Goal: Task Accomplishment & Management: Manage account settings

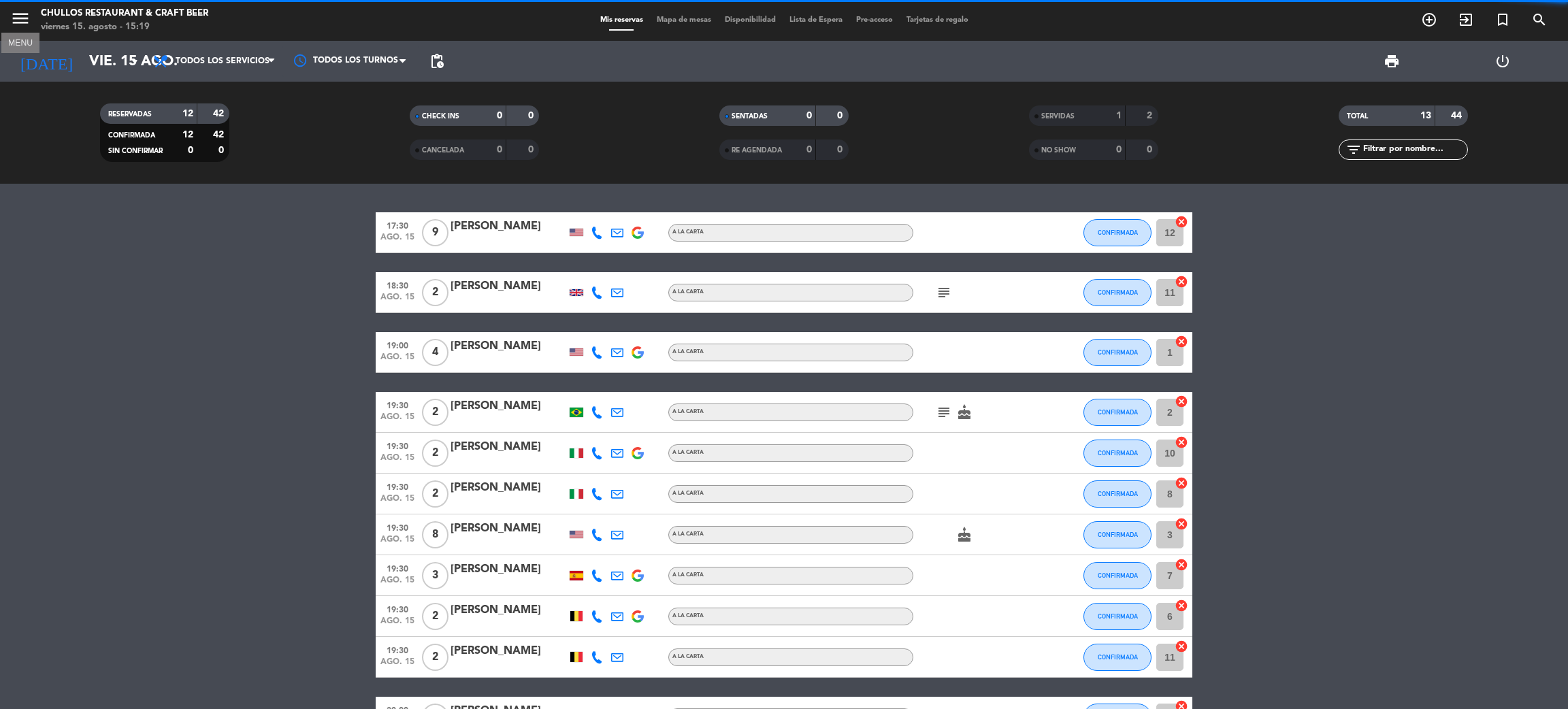
click at [24, 16] on icon "menu" at bounding box center [20, 18] width 20 height 20
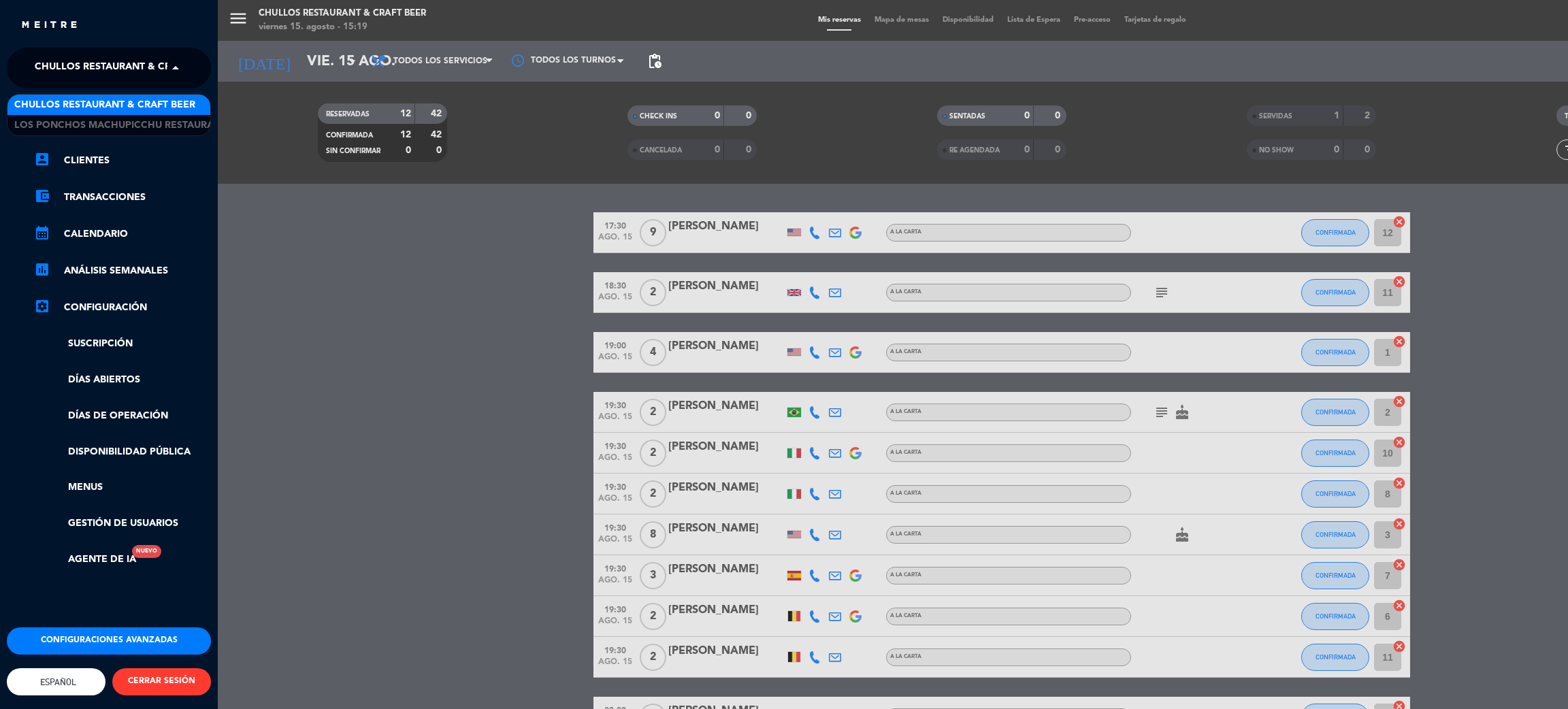
click at [136, 65] on span "Chullos Restaurant & Craft Beer" at bounding box center [125, 68] width 181 height 29
click at [129, 125] on span "Los Ponchos Machupicchu Restaurant" at bounding box center [120, 125] width 213 height 16
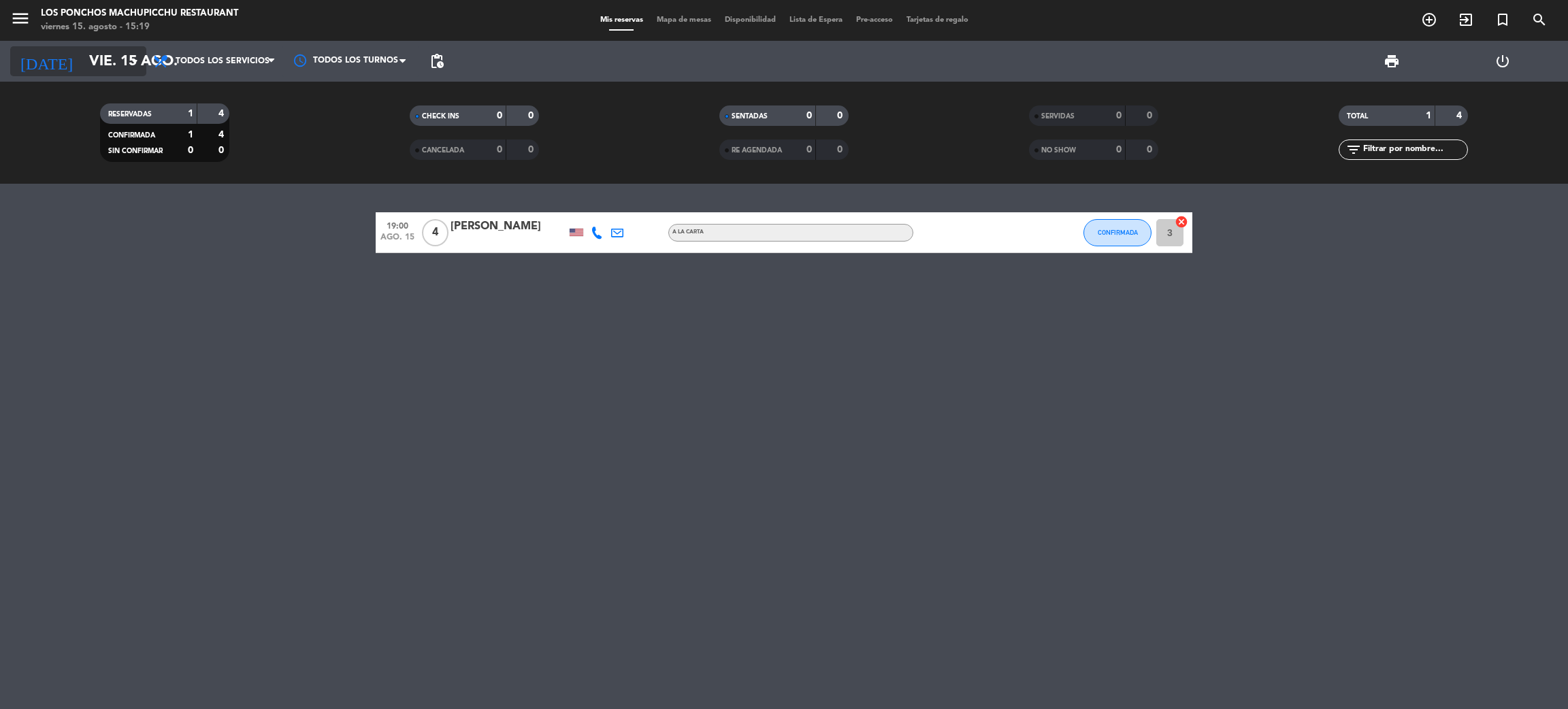
click at [97, 59] on input "vie. 15 ago." at bounding box center [176, 62] width 187 height 31
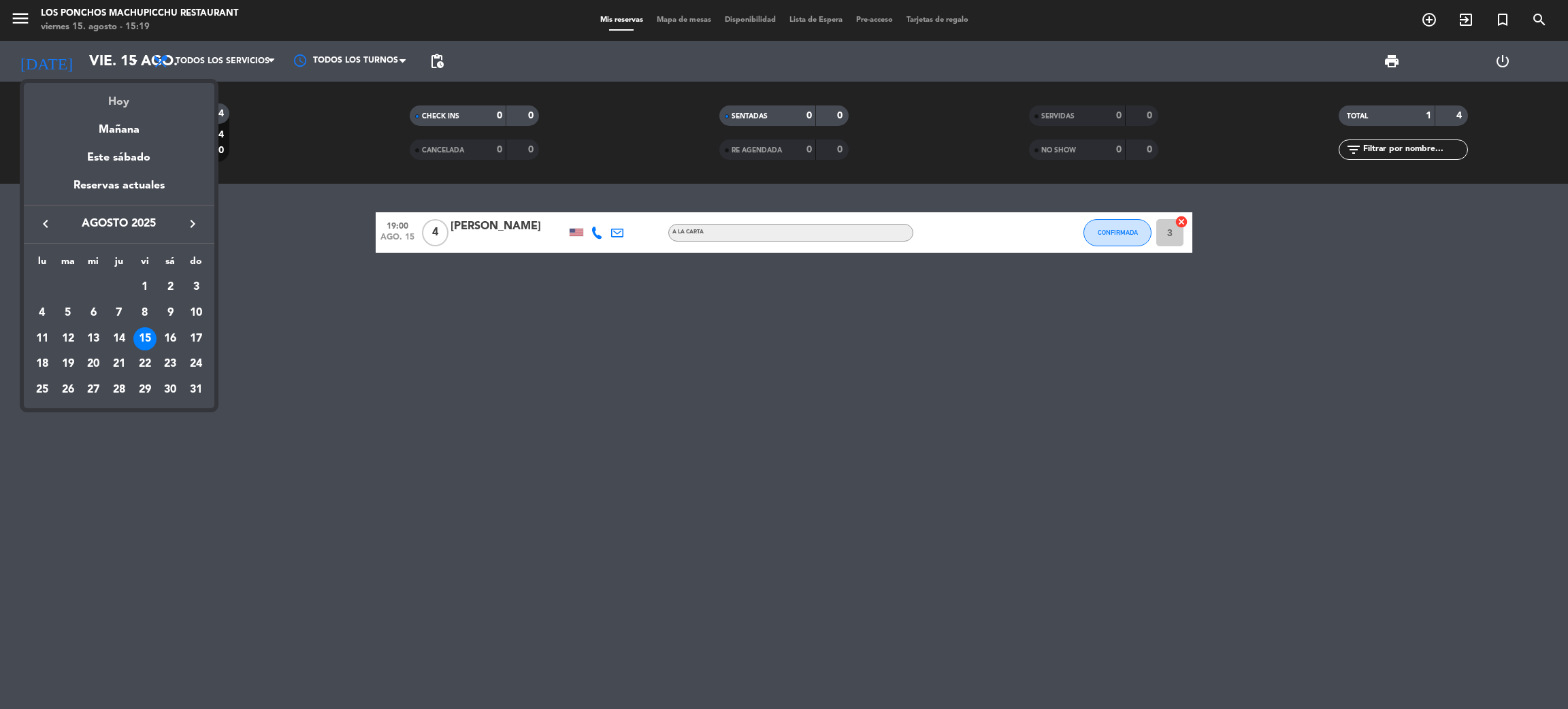
click at [128, 95] on div "Hoy" at bounding box center [119, 97] width 191 height 28
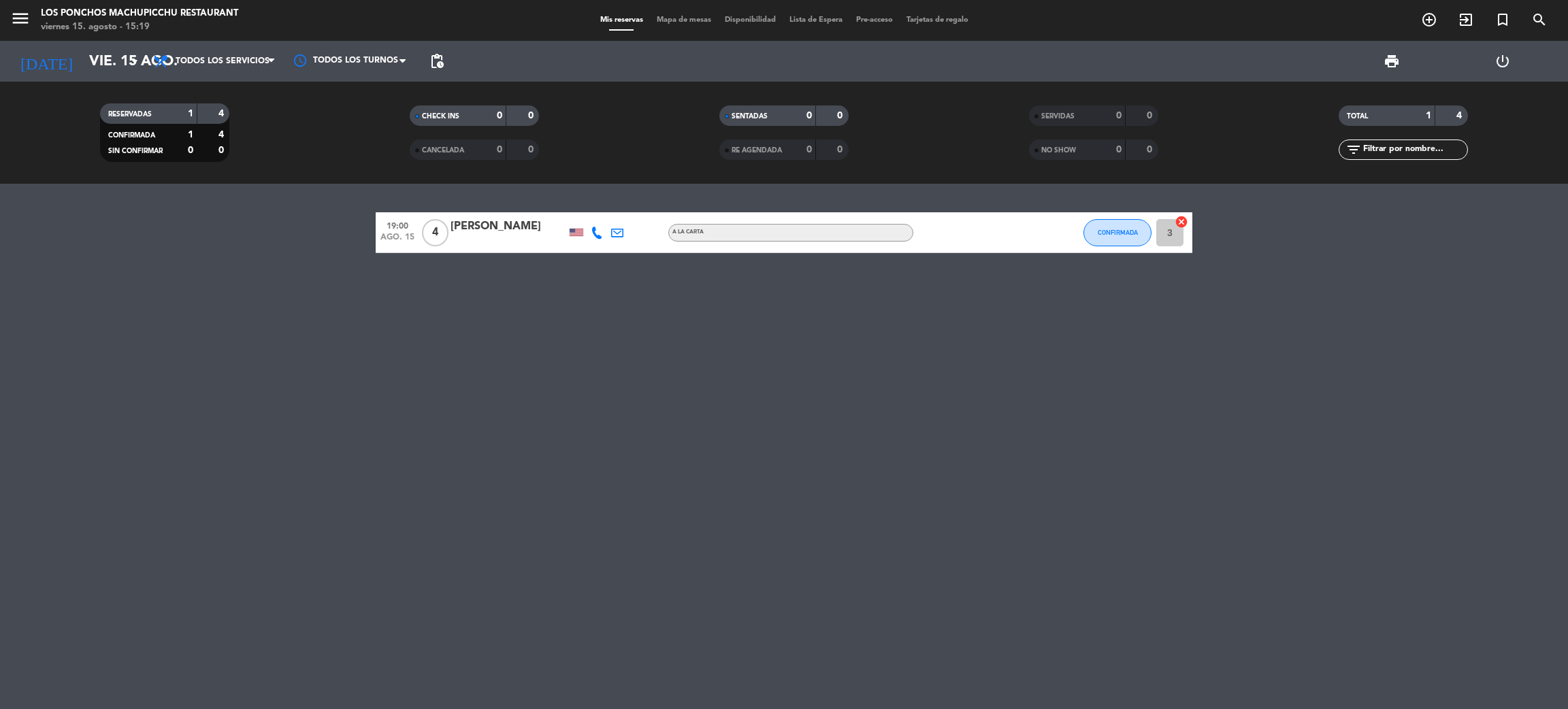
click at [209, 128] on div "4" at bounding box center [213, 134] width 26 height 16
click at [185, 129] on div "1" at bounding box center [179, 134] width 27 height 16
click at [521, 154] on div "0" at bounding box center [523, 149] width 26 height 16
click at [795, 154] on div "0" at bounding box center [799, 149] width 27 height 16
click at [1067, 113] on span "SERVIDAS" at bounding box center [1057, 116] width 33 height 7
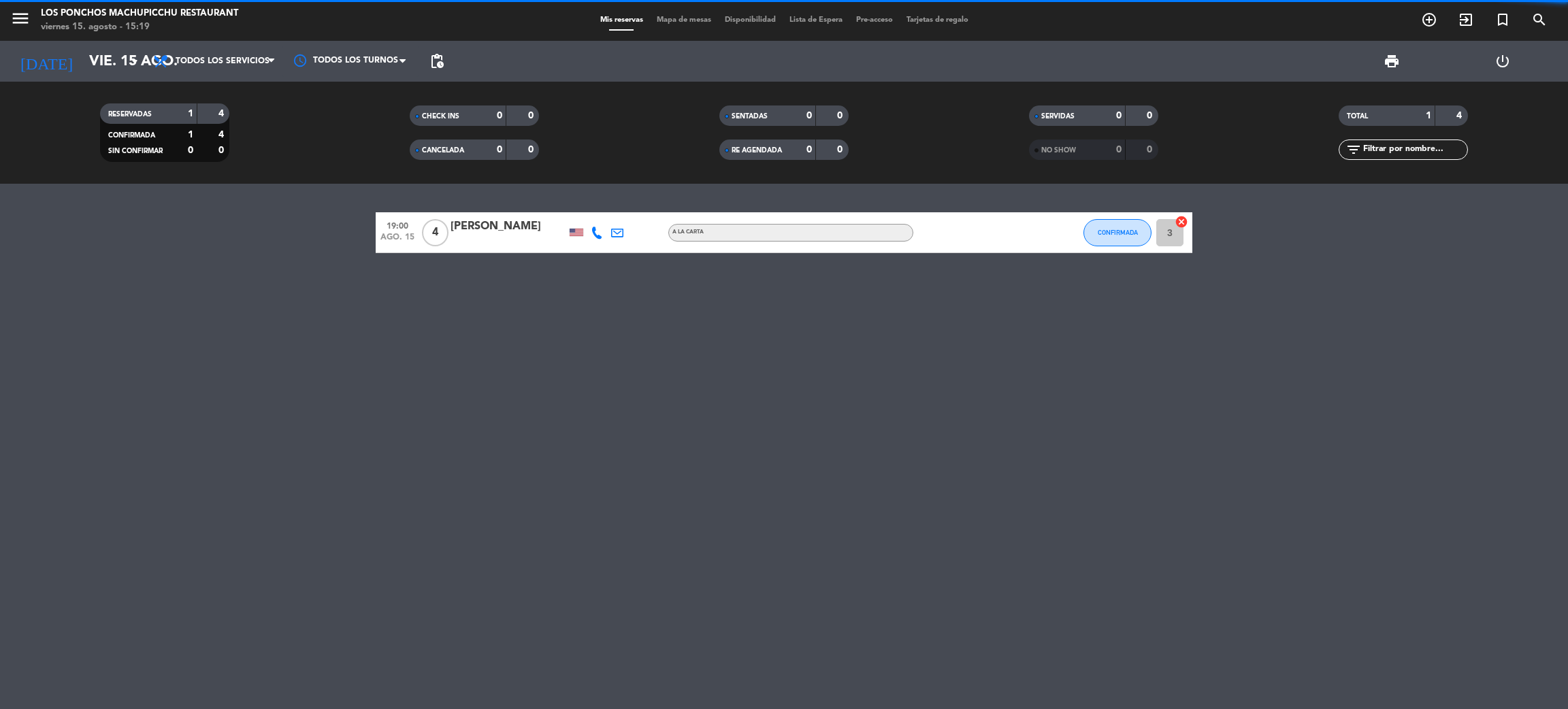
click at [1081, 133] on div "SERVIDAS 0 0" at bounding box center [1093, 122] width 309 height 34
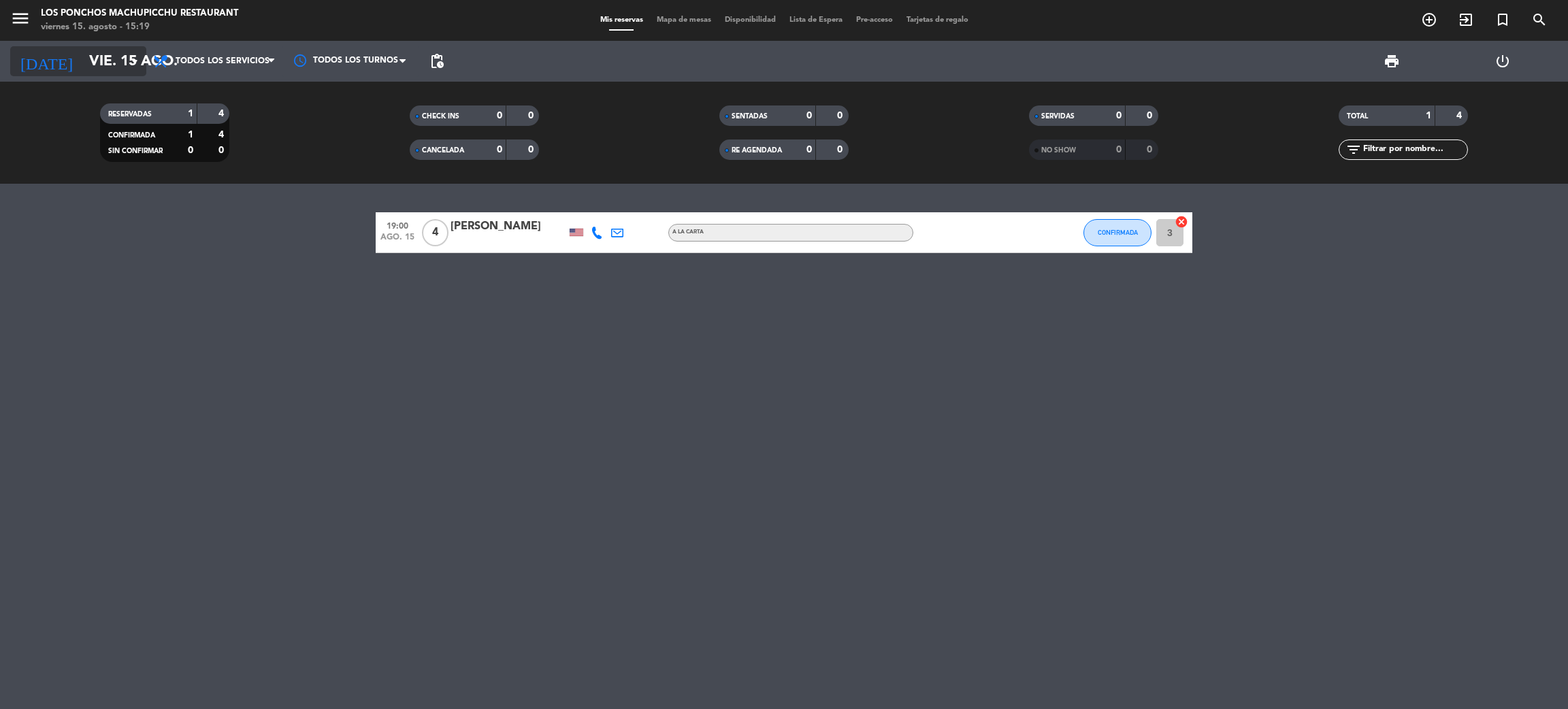
click at [127, 54] on icon "arrow_drop_down" at bounding box center [135, 62] width 17 height 17
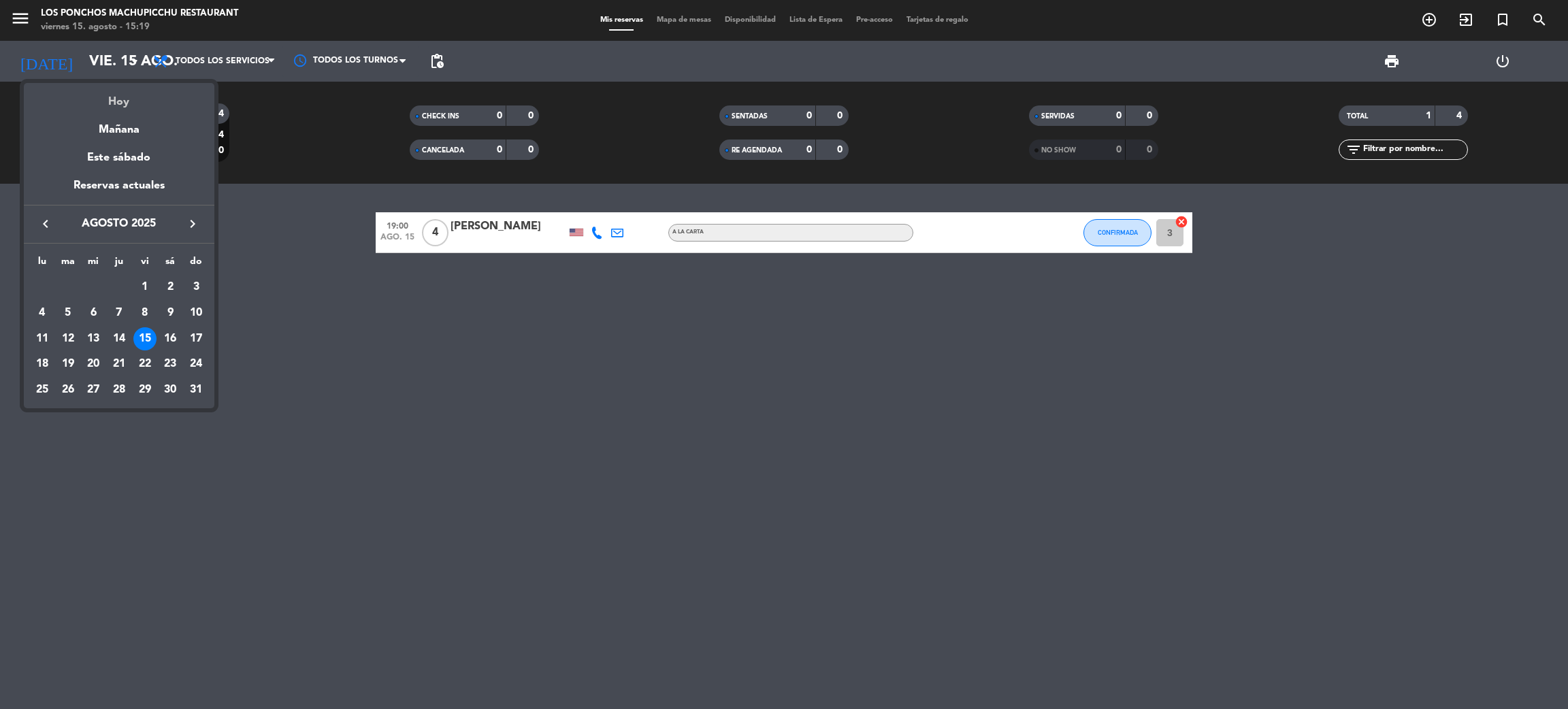
click at [134, 101] on div "Hoy" at bounding box center [119, 97] width 191 height 28
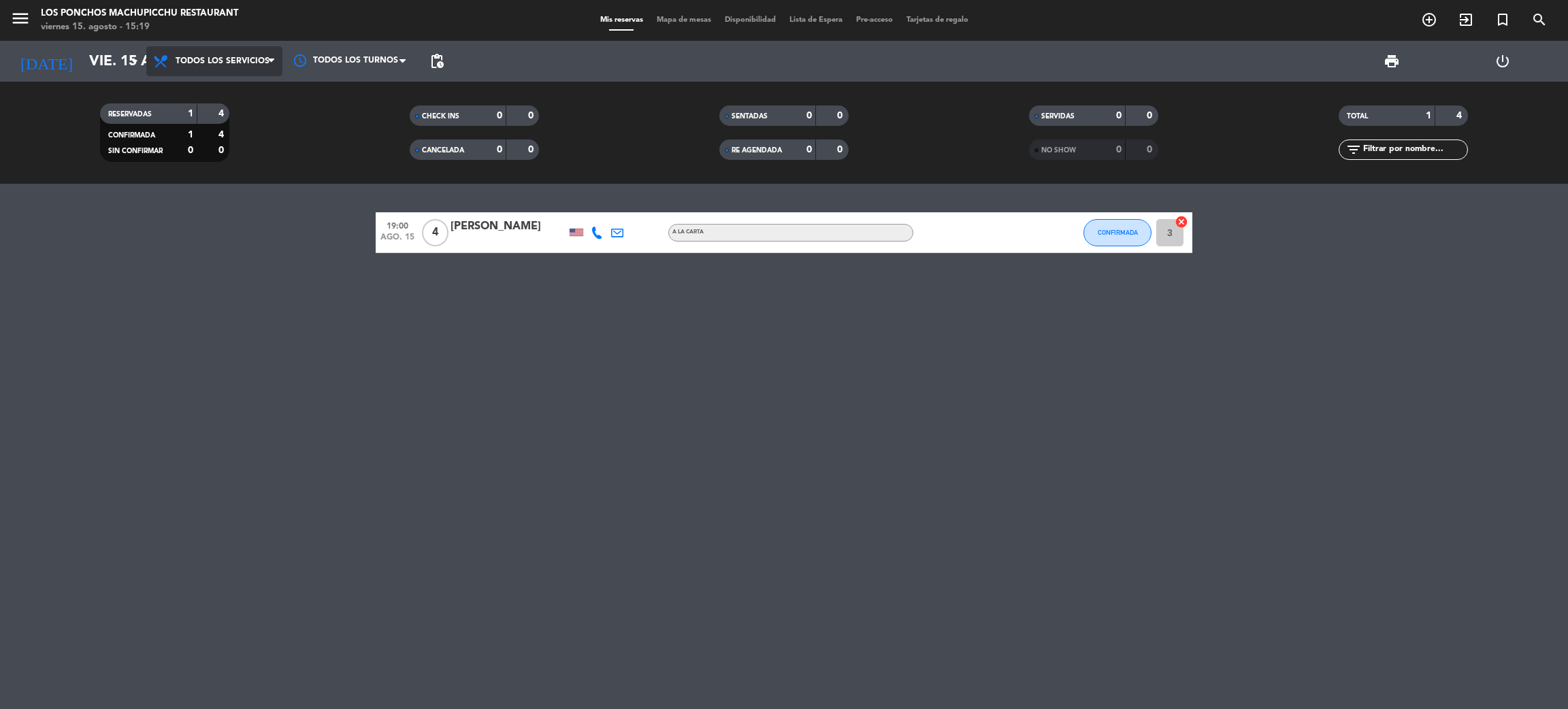
click at [232, 65] on span "Todos los servicios" at bounding box center [222, 61] width 94 height 10
click at [252, 87] on div "menu Los Ponchos Machupicchu Restaurant [DATE] 15. agosto - 15:19 Mis reservas …" at bounding box center [784, 92] width 1568 height 184
click at [213, 132] on div "4" at bounding box center [213, 134] width 26 height 16
click at [162, 132] on div "CONFIRMADA" at bounding box center [134, 134] width 62 height 16
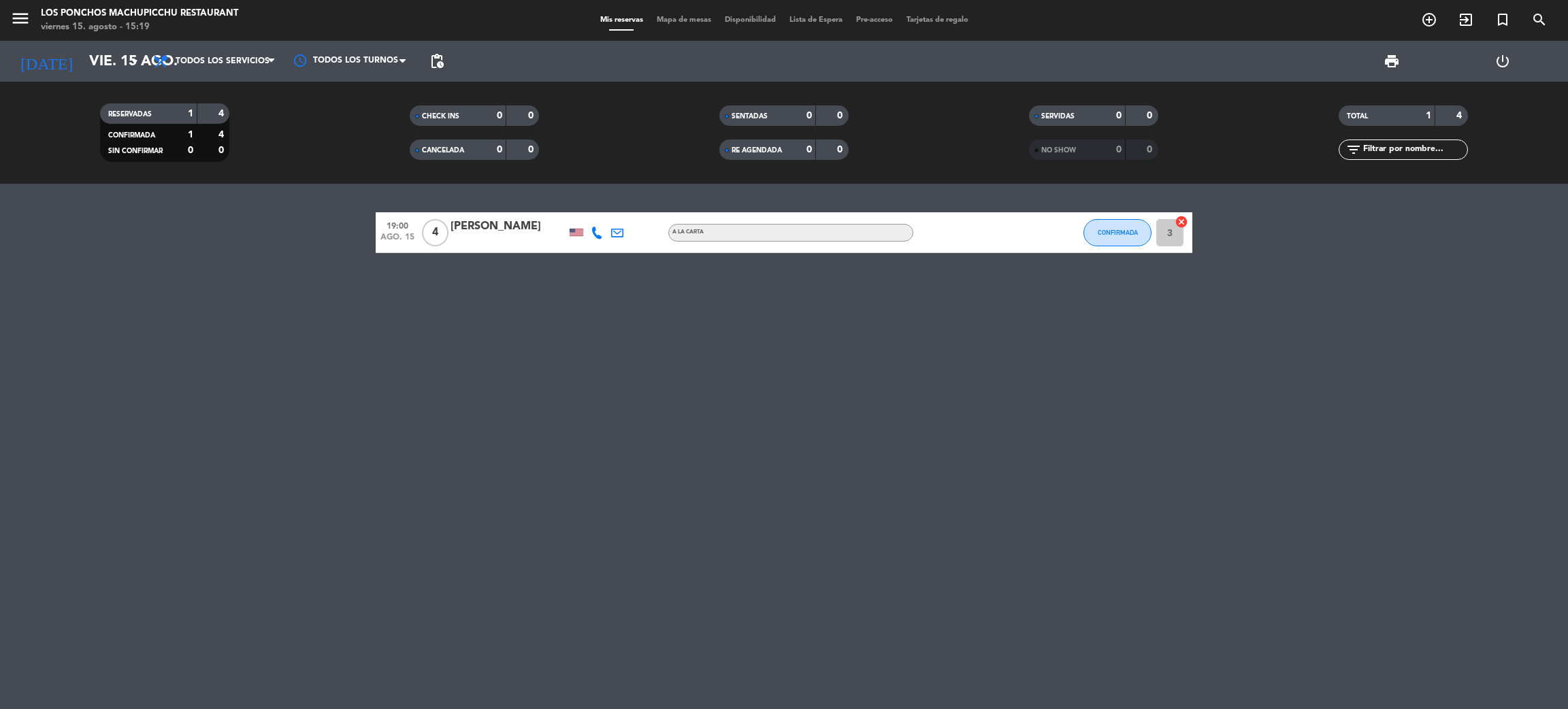
click at [21, 7] on span "menu" at bounding box center [26, 20] width 31 height 32
click at [26, 22] on icon "menu" at bounding box center [20, 18] width 20 height 20
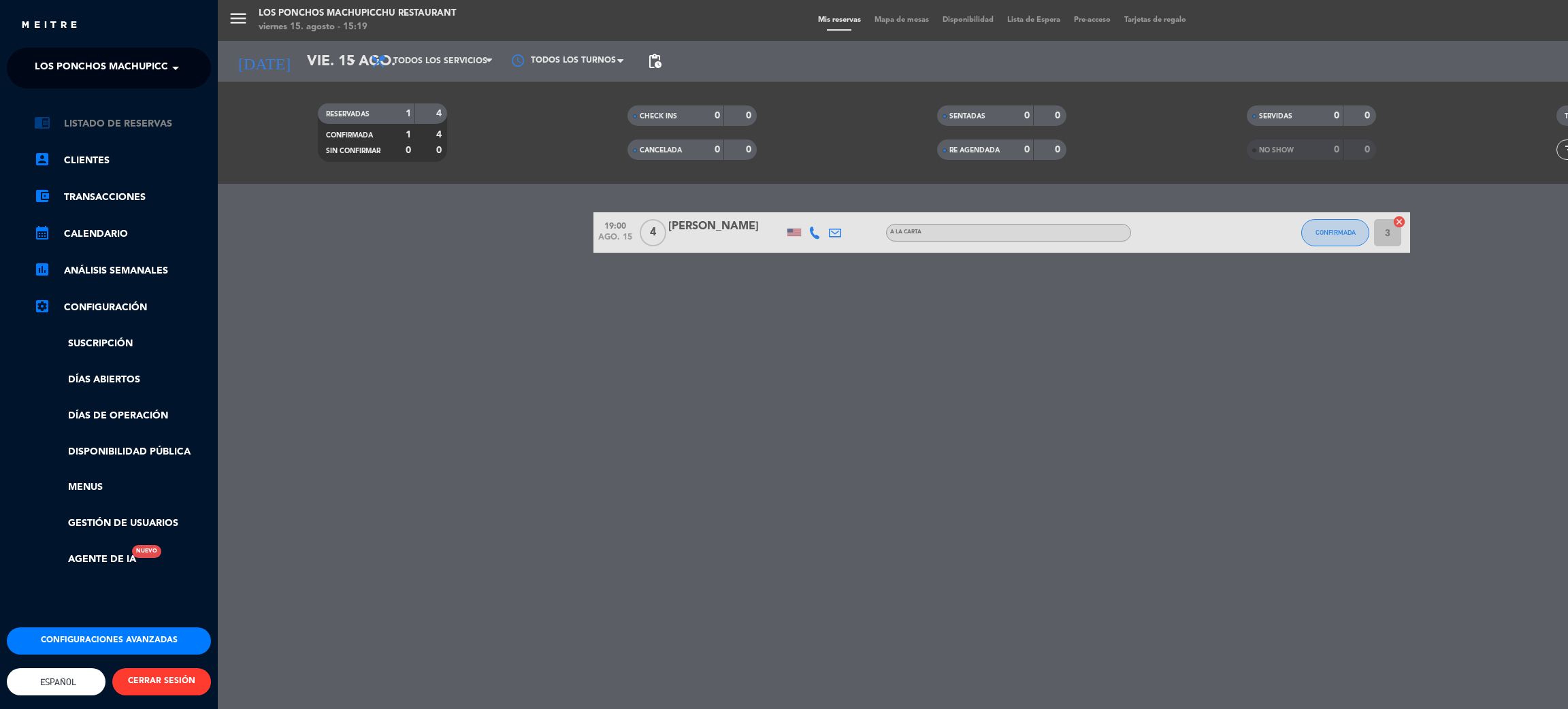
click at [116, 129] on link "chrome_reader_mode Listado de Reservas" at bounding box center [122, 124] width 177 height 17
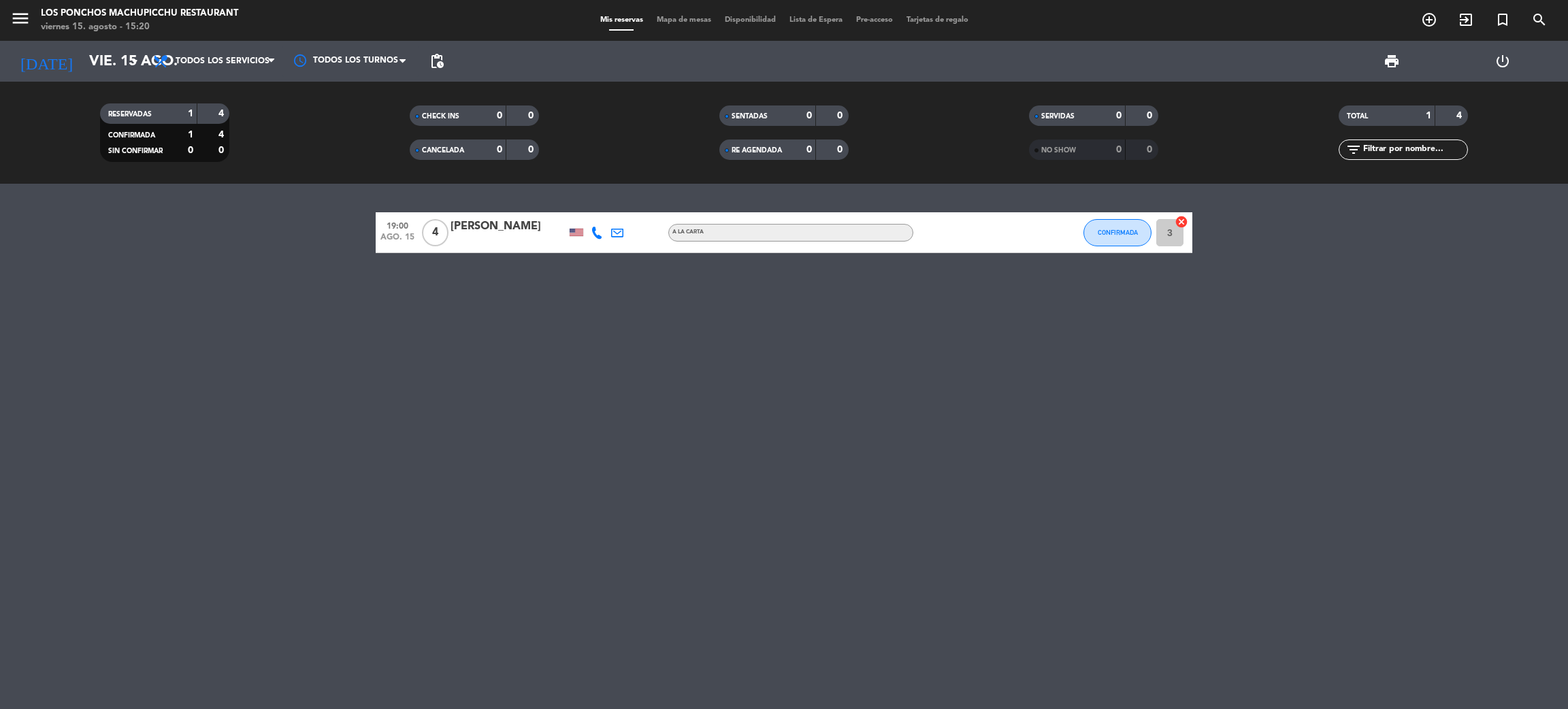
click at [1087, 159] on div "NO SHOW 0 0" at bounding box center [1093, 149] width 129 height 20
click at [188, 132] on strong "1" at bounding box center [190, 134] width 5 height 10
click at [173, 117] on div "1" at bounding box center [179, 113] width 27 height 16
click at [223, 68] on span "Todos los servicios" at bounding box center [214, 62] width 136 height 30
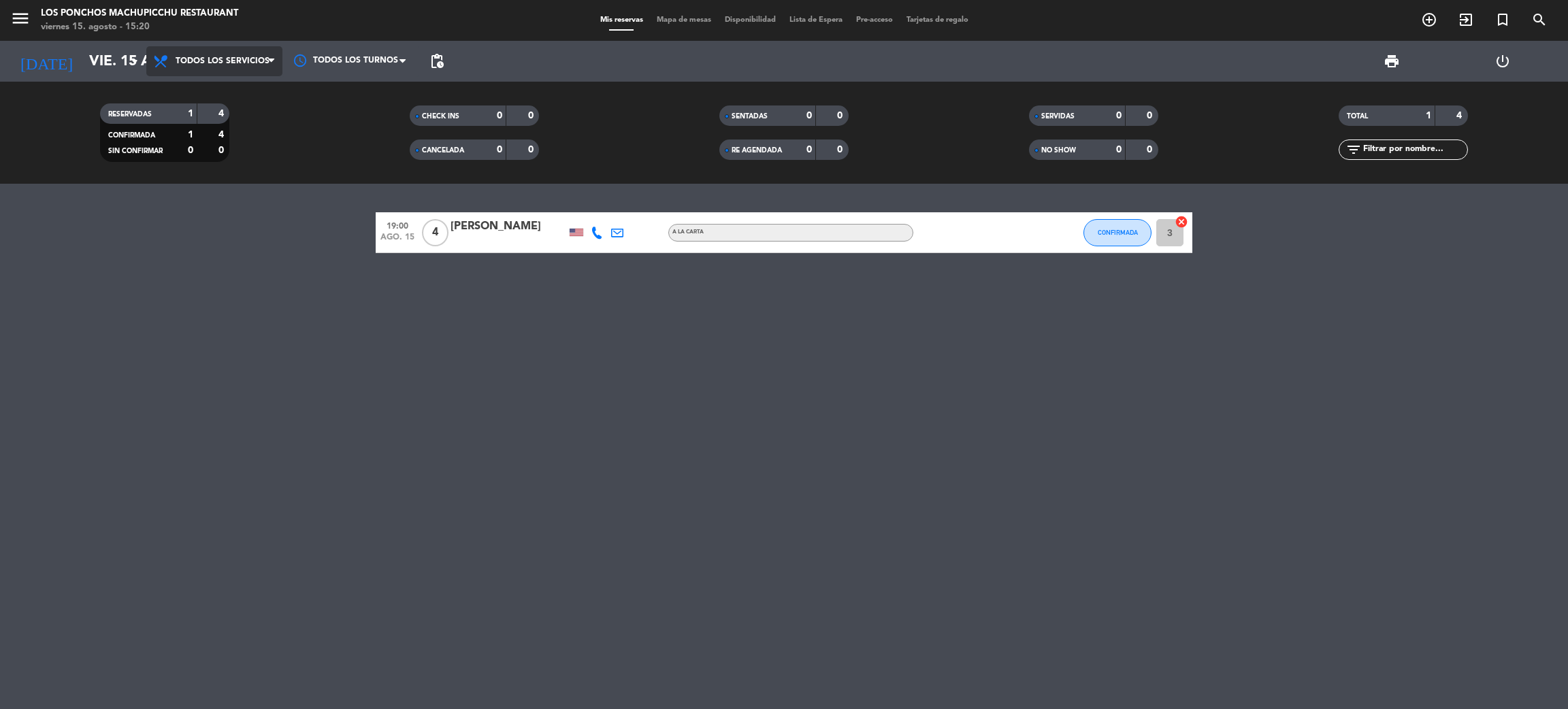
click at [243, 90] on div "menu Los Ponchos Machupicchu Restaurant [DATE] 15. agosto - 15:20 Mis reservas …" at bounding box center [784, 92] width 1568 height 184
click at [378, 48] on div at bounding box center [350, 61] width 136 height 31
drag, startPoint x: 360, startPoint y: 79, endPoint x: 360, endPoint y: 90, distance: 11.0
click at [360, 90] on div "Todos los turnos" at bounding box center [350, 92] width 136 height 30
click at [360, 90] on div "RESERVADAS 1 4 CONFIRMADA 1 4 SIN CONFIRMAR 0 0 CHECK INS 0 0 CANCELADA 0 0 SEN…" at bounding box center [784, 133] width 1568 height 102
